Goal: Information Seeking & Learning: Learn about a topic

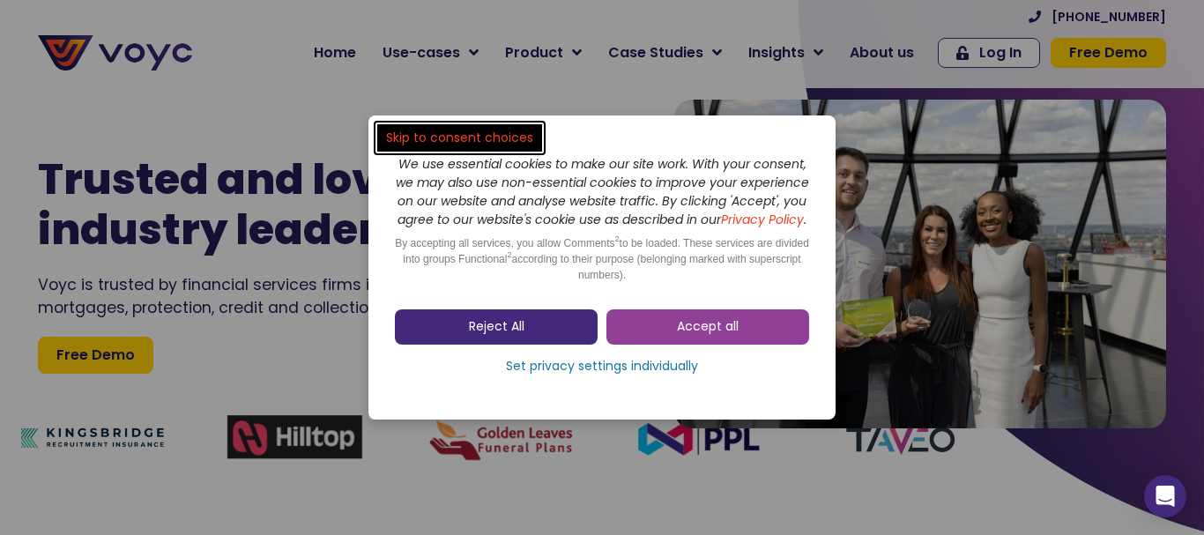
click at [536, 343] on link "Reject All" at bounding box center [496, 326] width 203 height 35
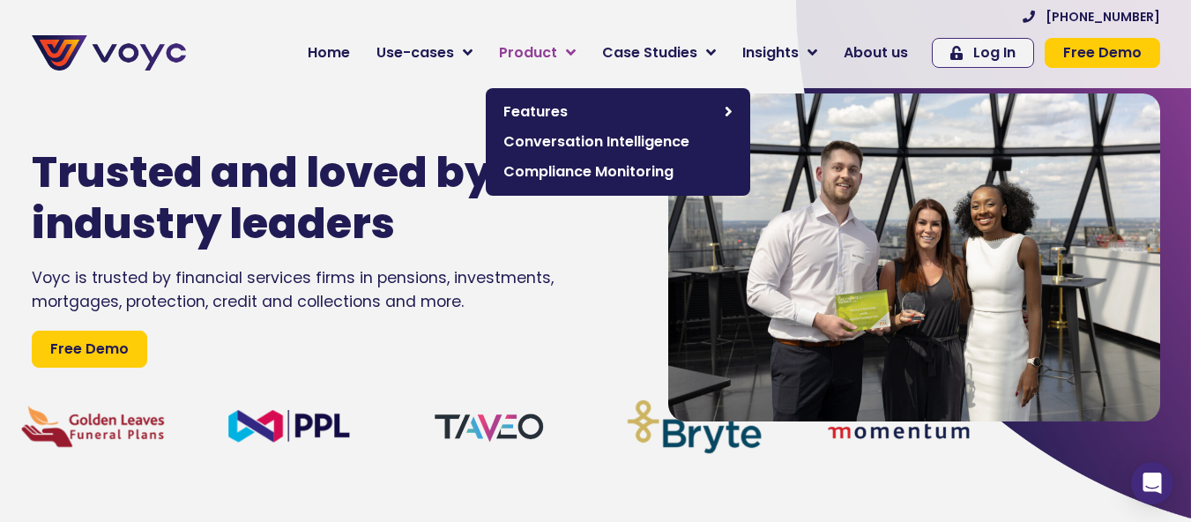
click at [576, 50] on icon at bounding box center [571, 53] width 10 height 16
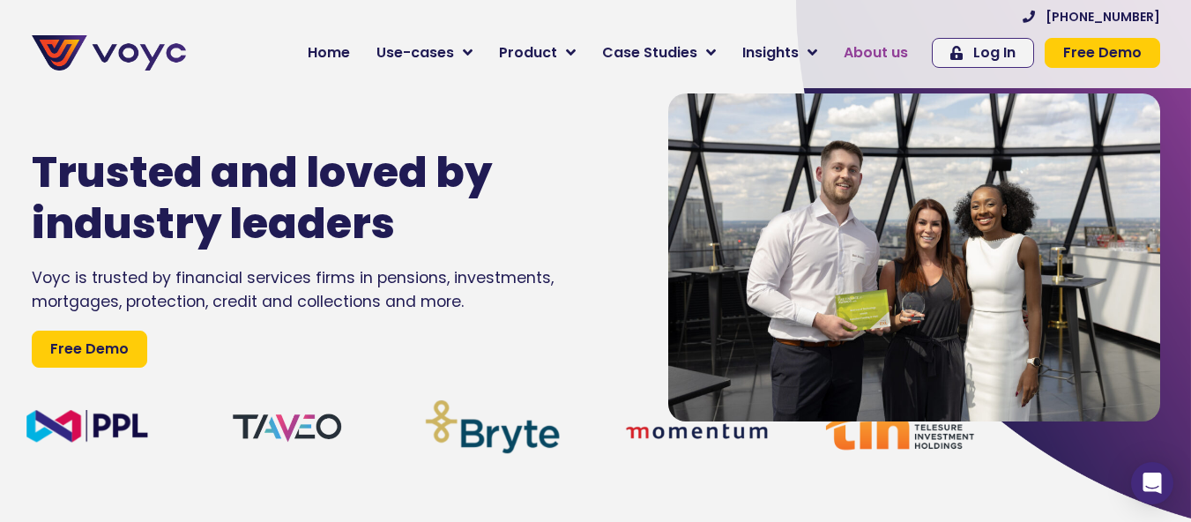
click at [865, 53] on span "About us" at bounding box center [875, 52] width 64 height 21
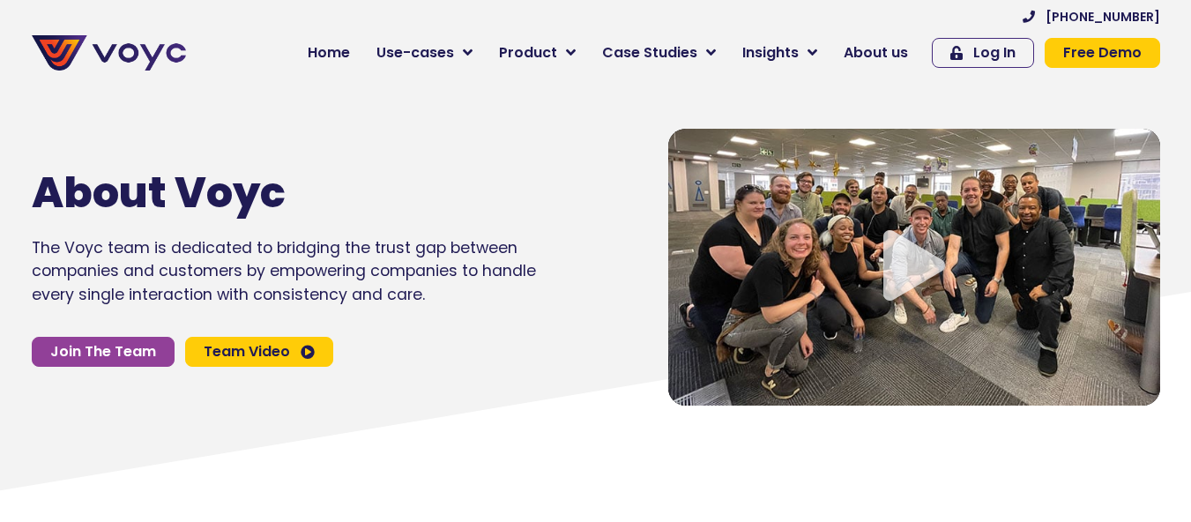
click at [894, 56] on span "About us" at bounding box center [875, 52] width 64 height 21
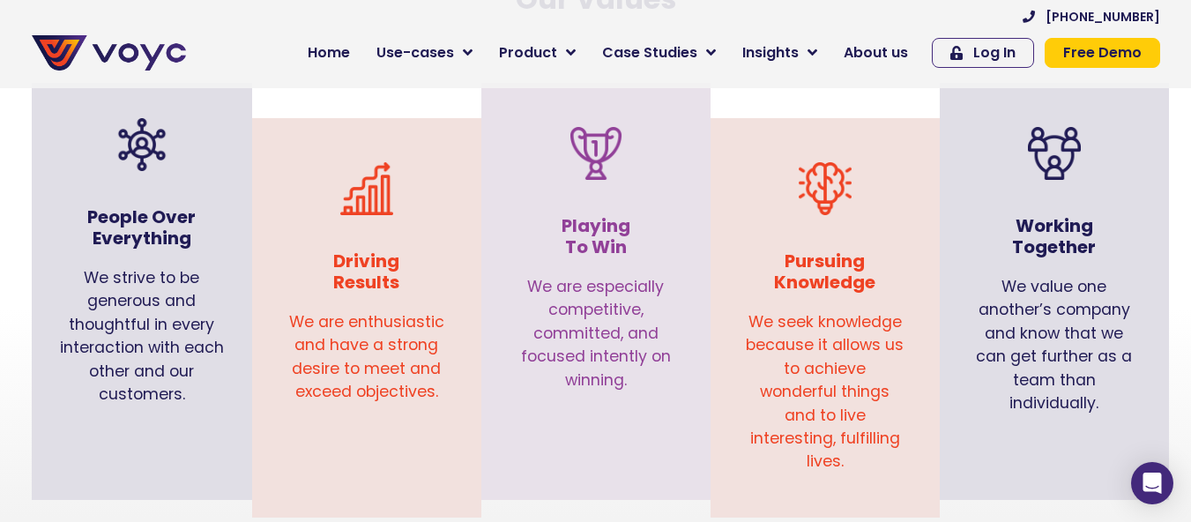
scroll to position [1831, 0]
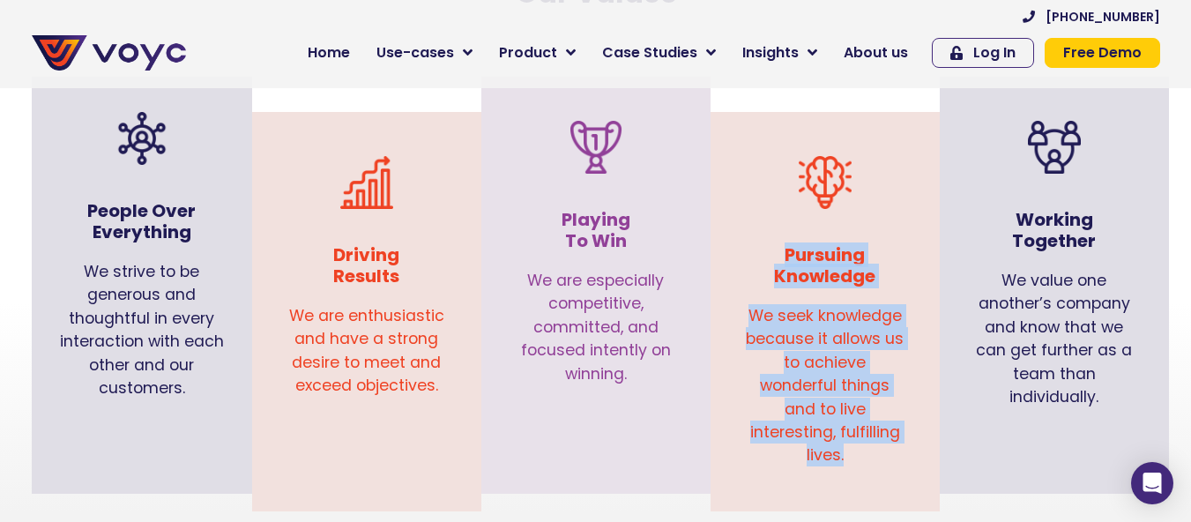
drag, startPoint x: 866, startPoint y: 433, endPoint x: 787, endPoint y: 236, distance: 211.6
click at [787, 236] on div "Pursuing Knowledge We seek knowledge because it allows us to achieve wonderful …" at bounding box center [825, 312] width 212 height 382
copy div "Pursuing Knowledge We seek knowledge because it allows us to achieve wonderful …"
drag, startPoint x: 454, startPoint y: 361, endPoint x: 322, endPoint y: 239, distance: 180.2
click at [322, 239] on div "Driving Results We are enthusiastic and have a strong desire to meet and exceed…" at bounding box center [367, 272] width 212 height 303
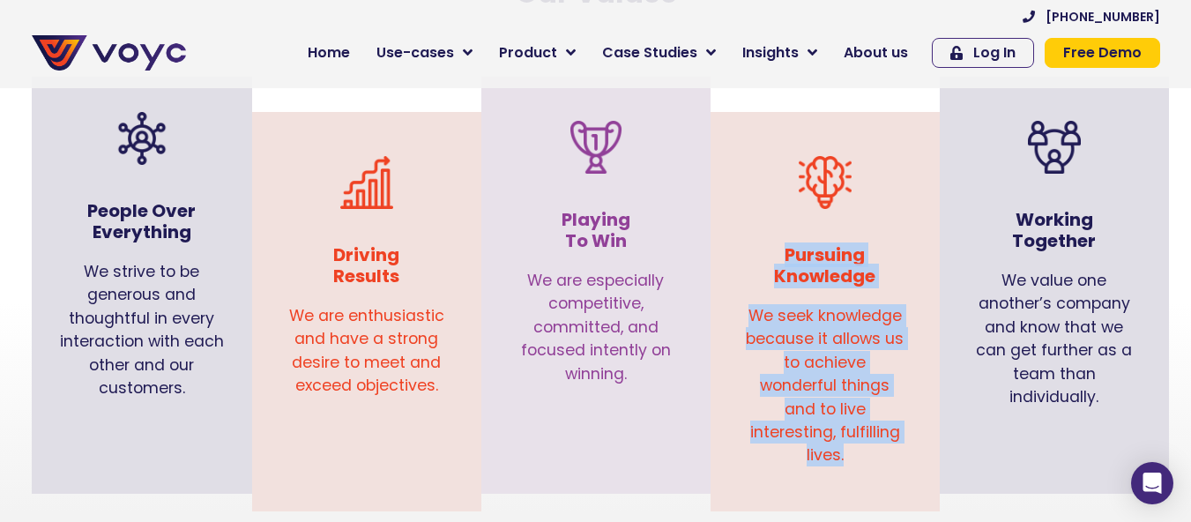
copy div "Driving Results We are enthusiastic and have a strong desire to meet and exceed…"
